Goal: Submit feedback/report problem

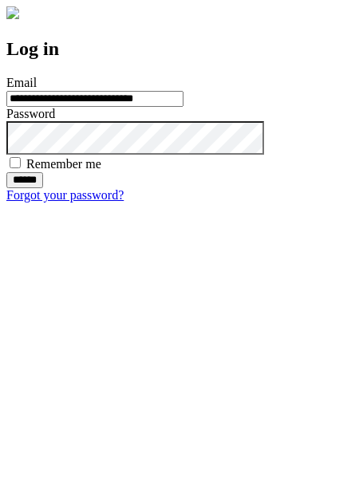
click at [43, 188] on input "******" at bounding box center [24, 180] width 37 height 16
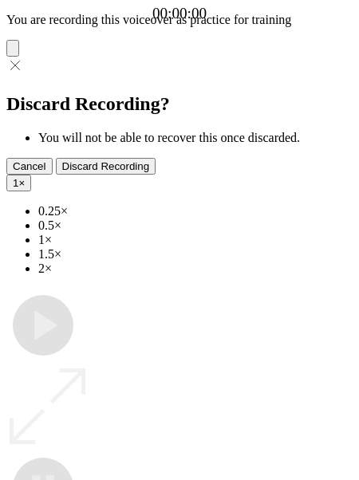
type input "**********"
